Goal: Find specific page/section: Find specific page/section

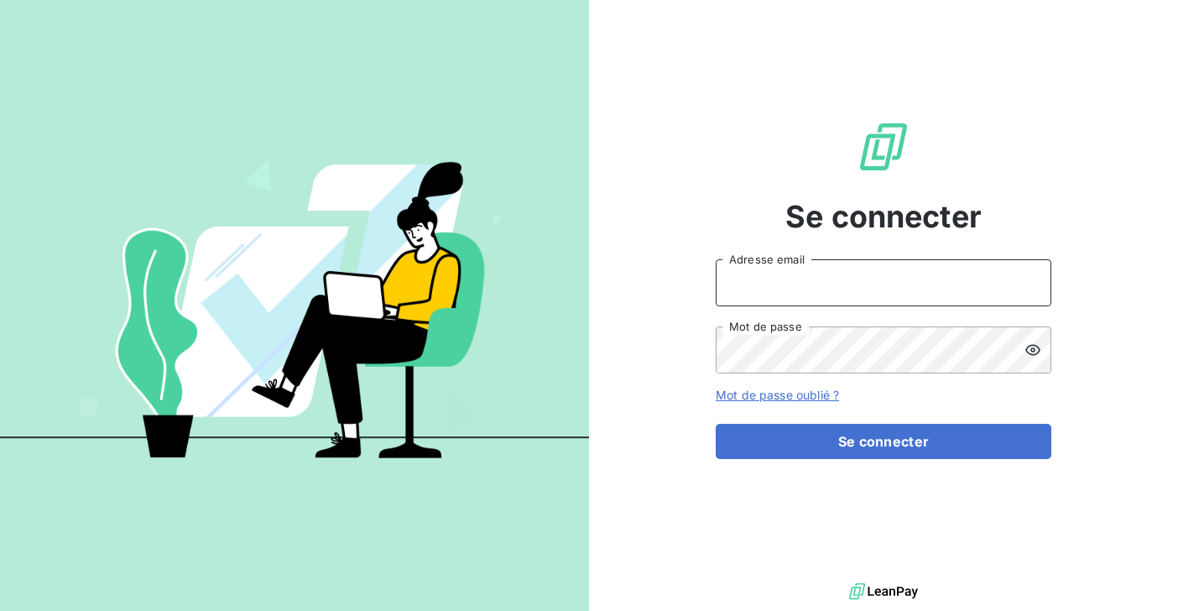
click at [791, 284] on input "Adresse email" at bounding box center [884, 282] width 336 height 47
type input "salome@heypongo.com"
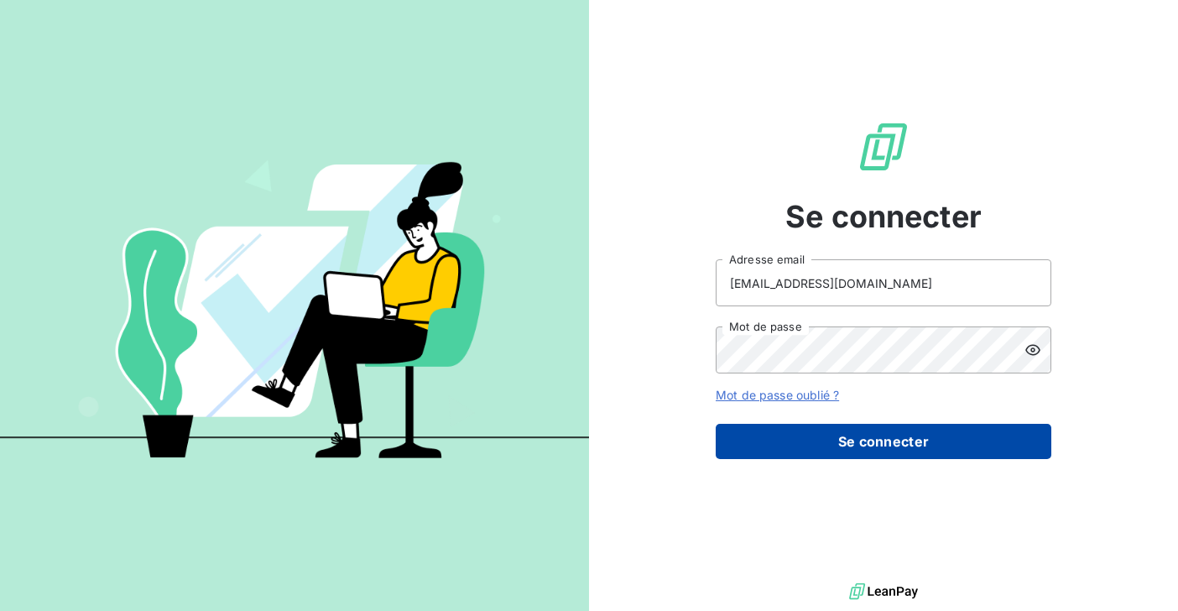
click at [767, 447] on button "Se connecter" at bounding box center [884, 441] width 336 height 35
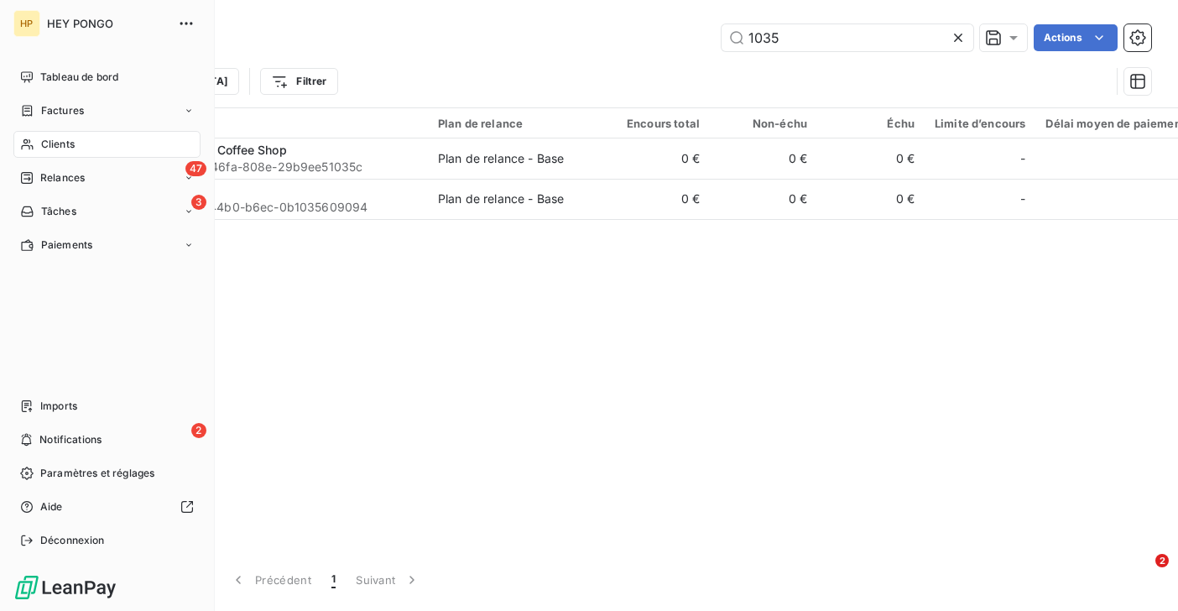
type input "1035"
click at [44, 138] on span "Clients" at bounding box center [58, 144] width 34 height 15
click at [52, 117] on span "Factures" at bounding box center [62, 110] width 43 height 15
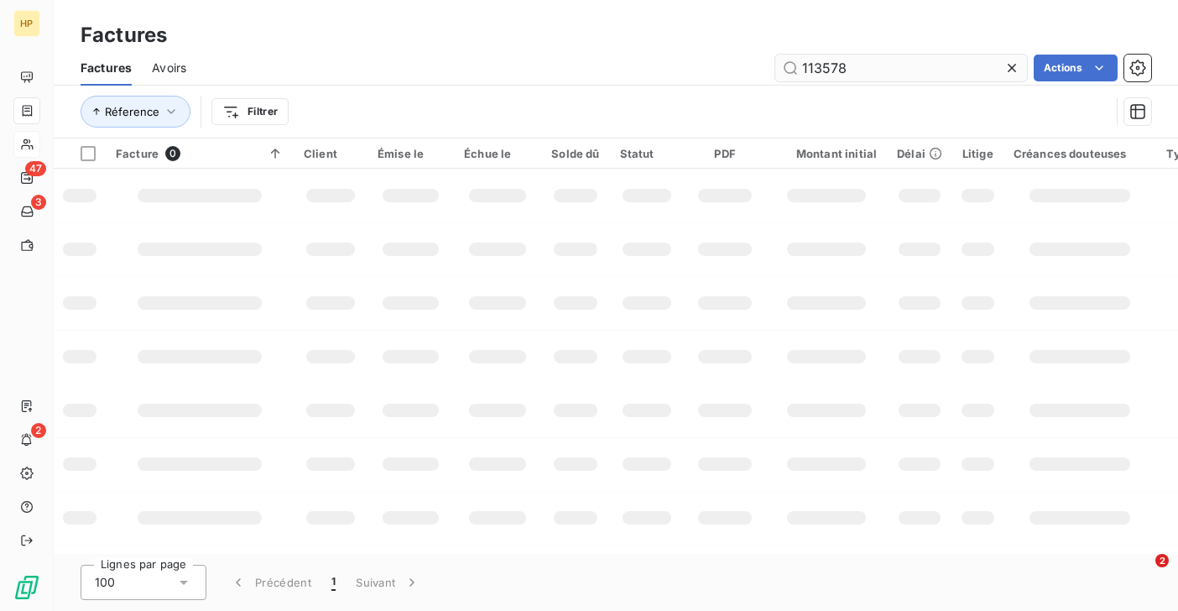
drag, startPoint x: 851, startPoint y: 67, endPoint x: 796, endPoint y: 68, distance: 54.6
click at [796, 68] on input "113578" at bounding box center [901, 68] width 252 height 27
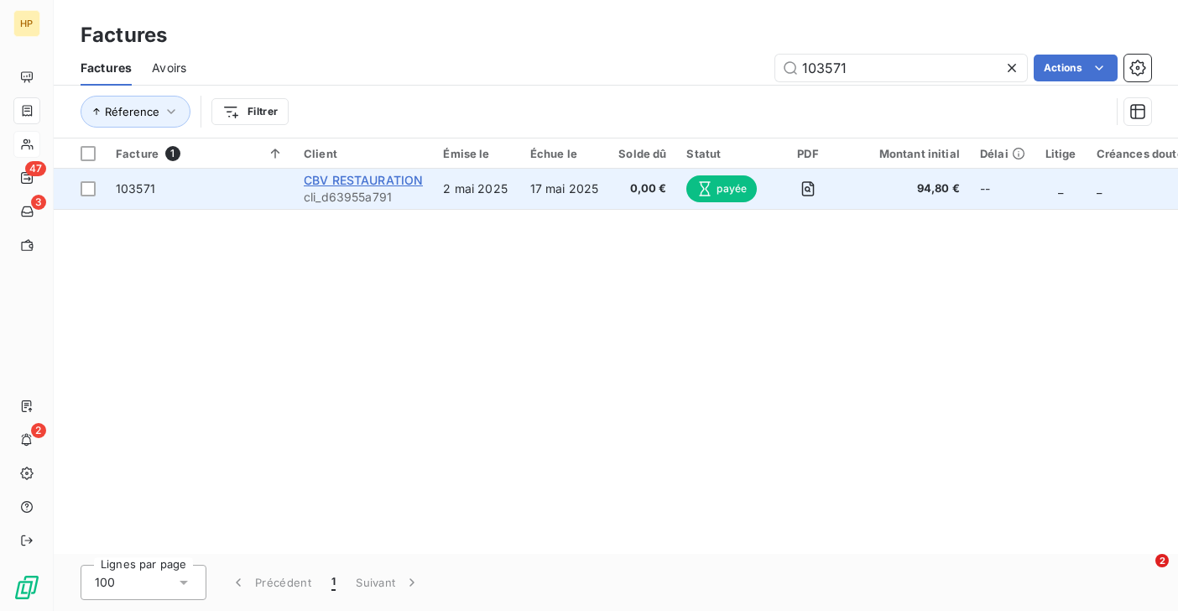
type input "103571"
click at [399, 182] on span "CBV RESTAURATION" at bounding box center [363, 180] width 119 height 14
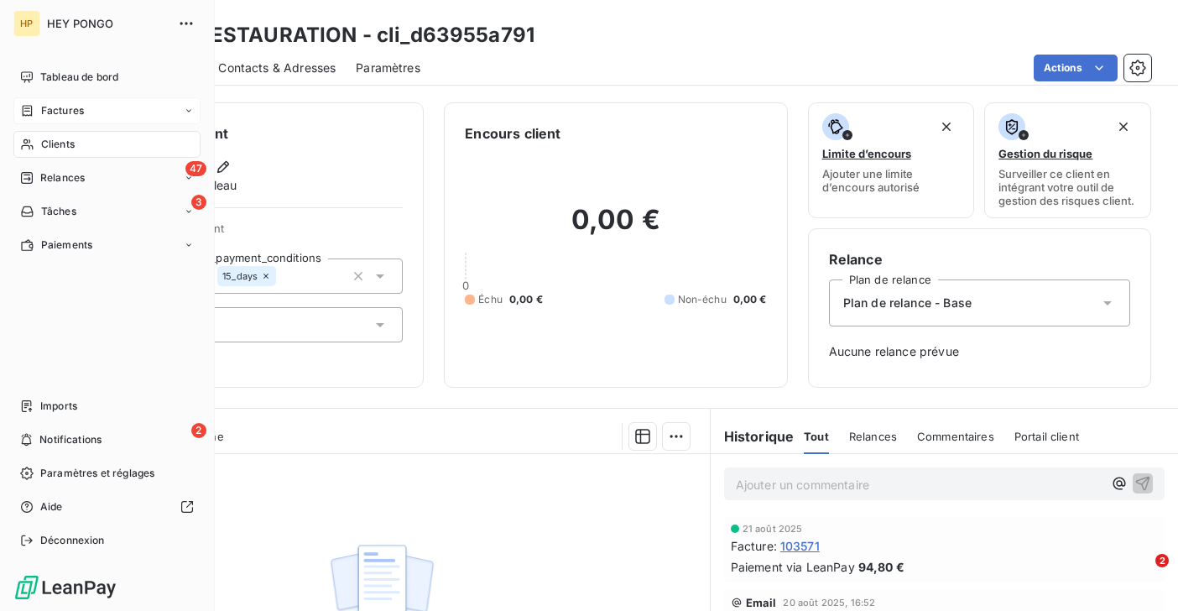
click at [38, 141] on div "Clients" at bounding box center [106, 144] width 187 height 27
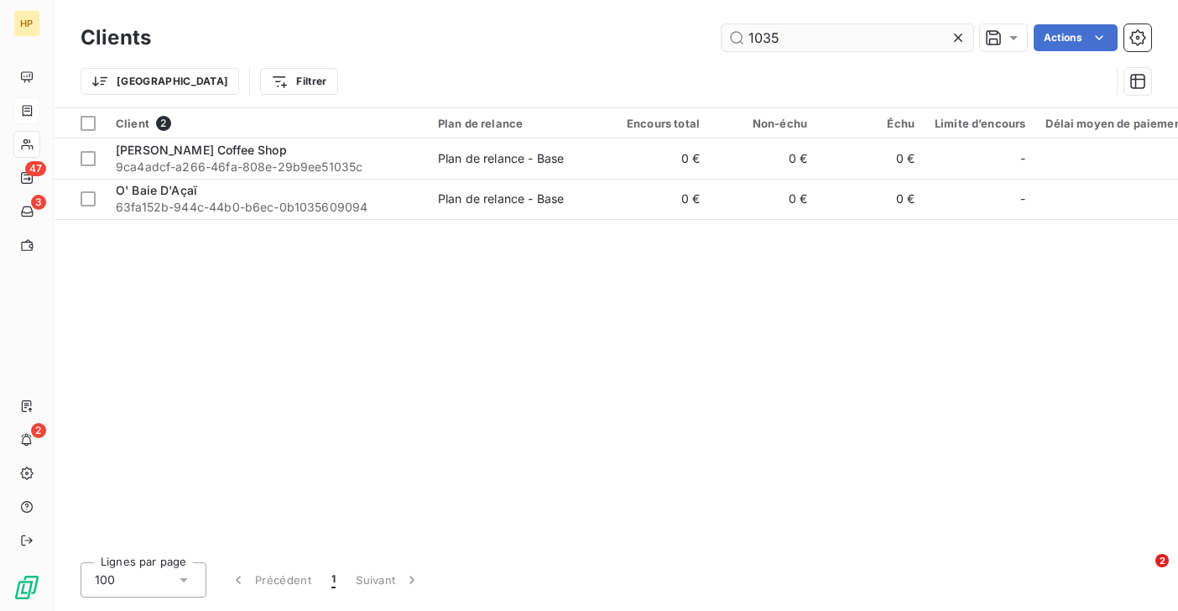
drag, startPoint x: 794, startPoint y: 40, endPoint x: 739, endPoint y: 36, distance: 55.5
click at [739, 36] on input "1035" at bounding box center [848, 37] width 252 height 27
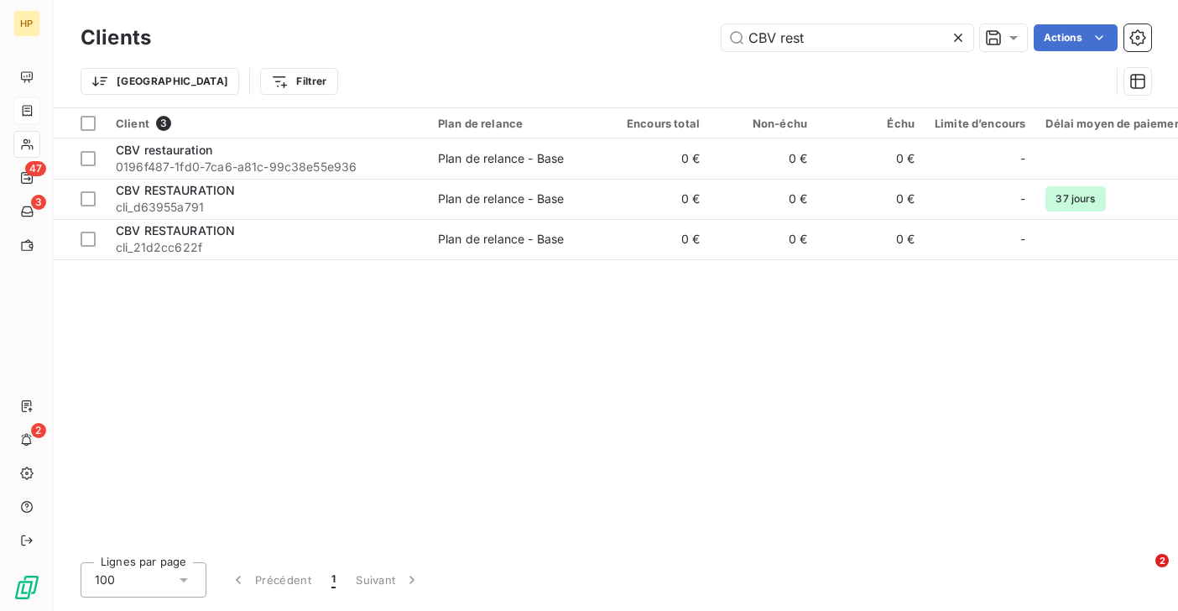
type input "CBV rest"
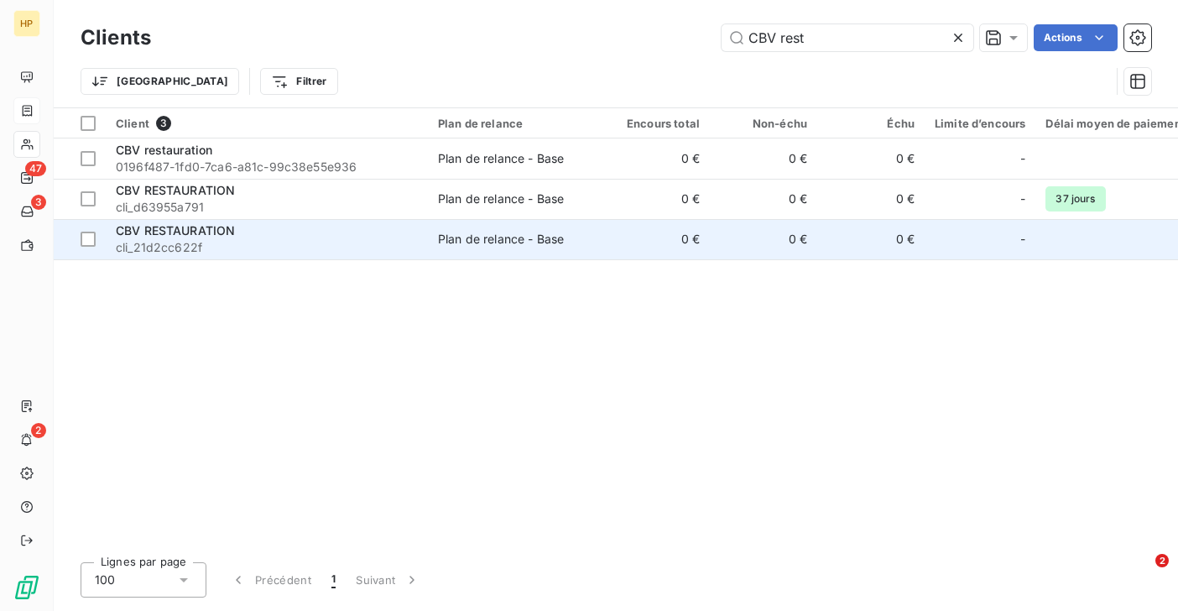
click at [170, 241] on span "cli_21d2cc622f" at bounding box center [267, 247] width 302 height 17
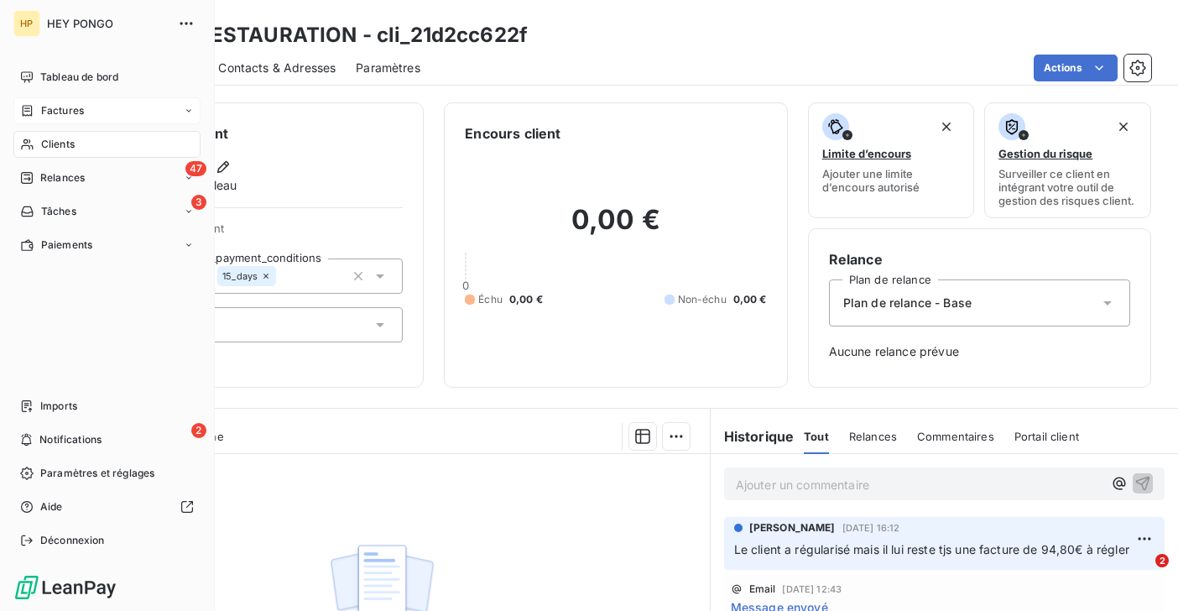
click at [44, 141] on span "Clients" at bounding box center [58, 144] width 34 height 15
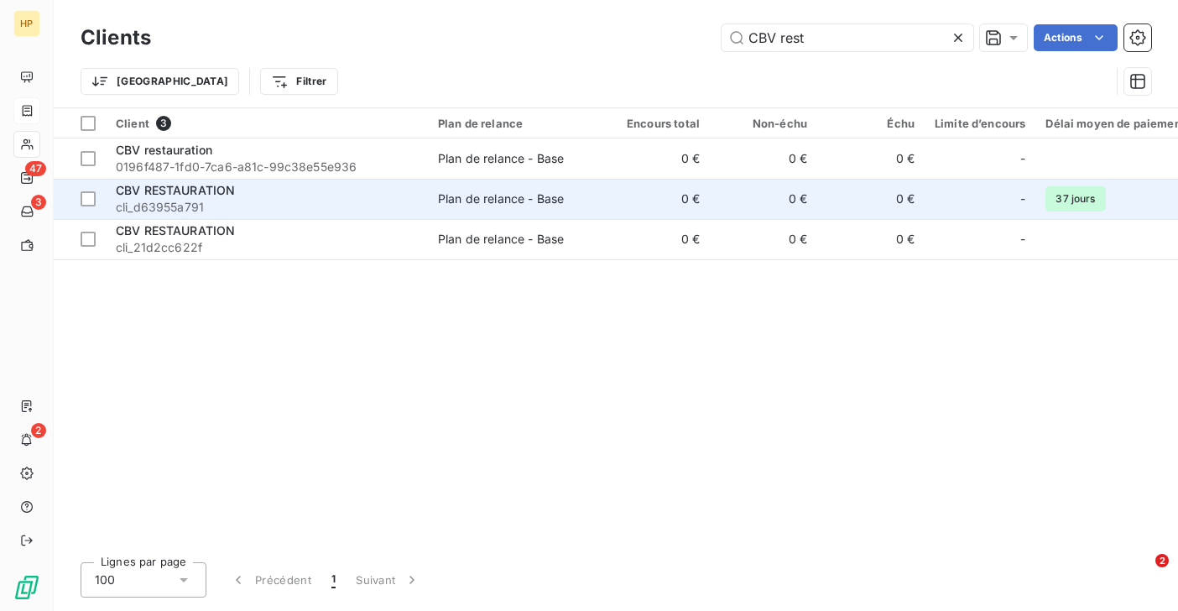
click at [226, 198] on div "CBV RESTAURATION" at bounding box center [267, 190] width 302 height 17
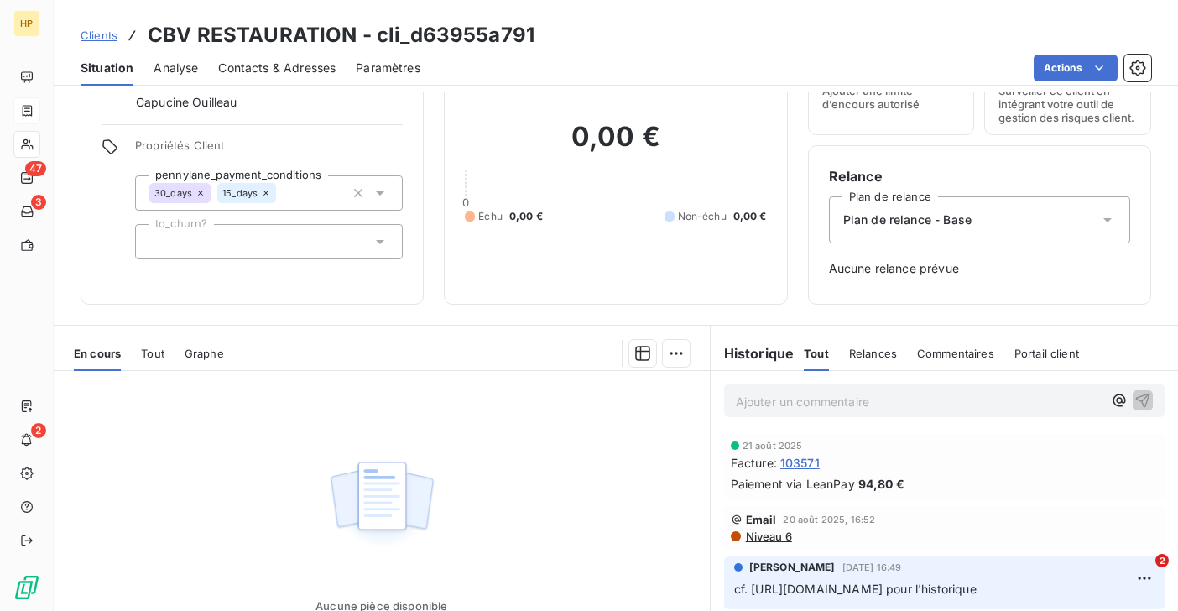
scroll to position [217, 0]
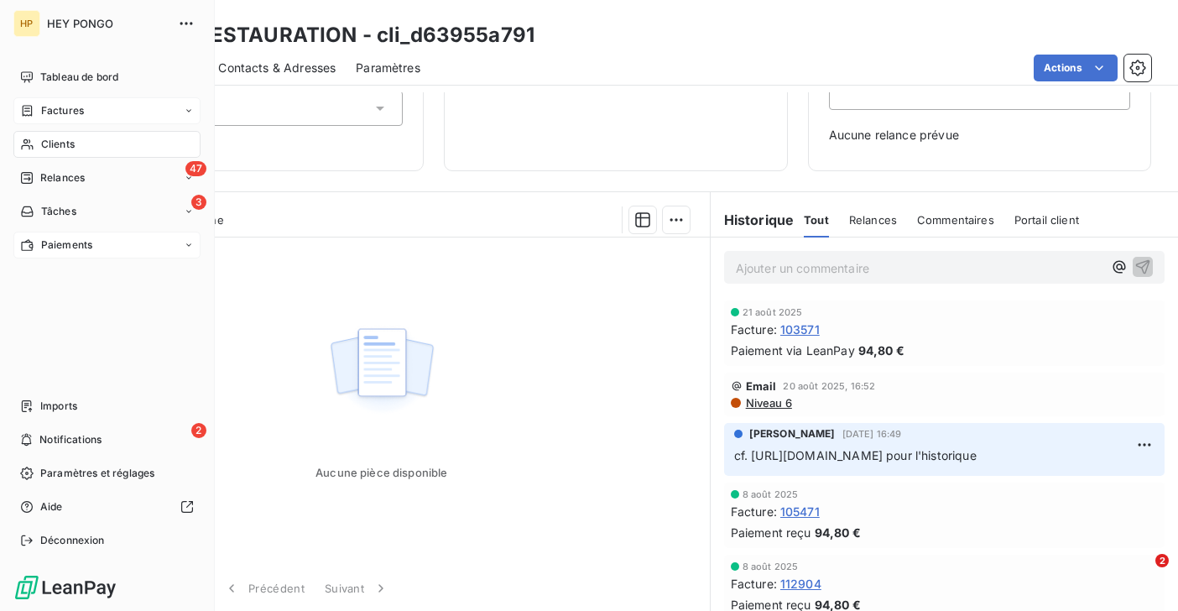
click at [42, 245] on span "Paiements" at bounding box center [66, 244] width 51 height 15
